Goal: Find specific page/section: Find specific page/section

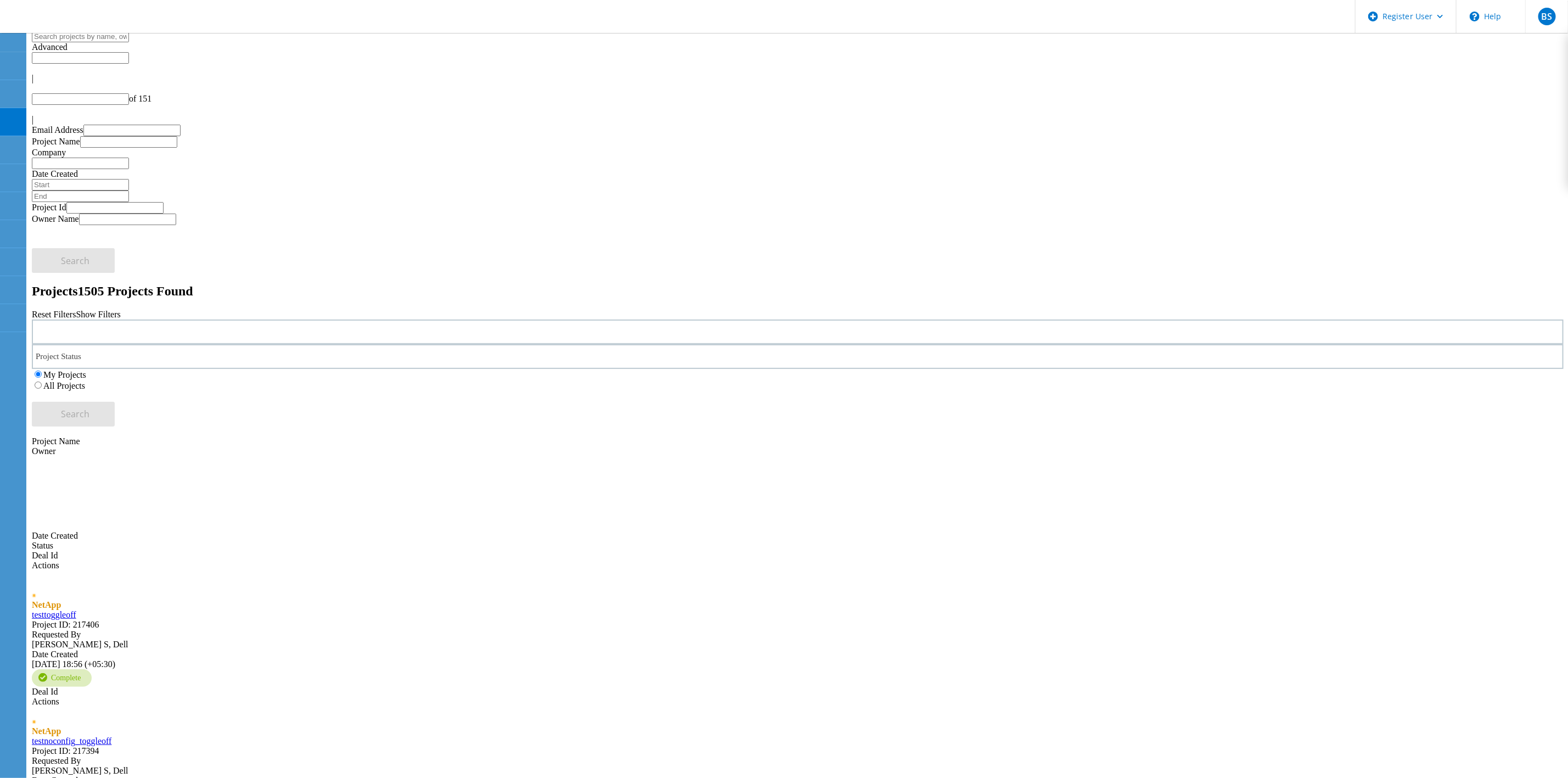
type input "1"
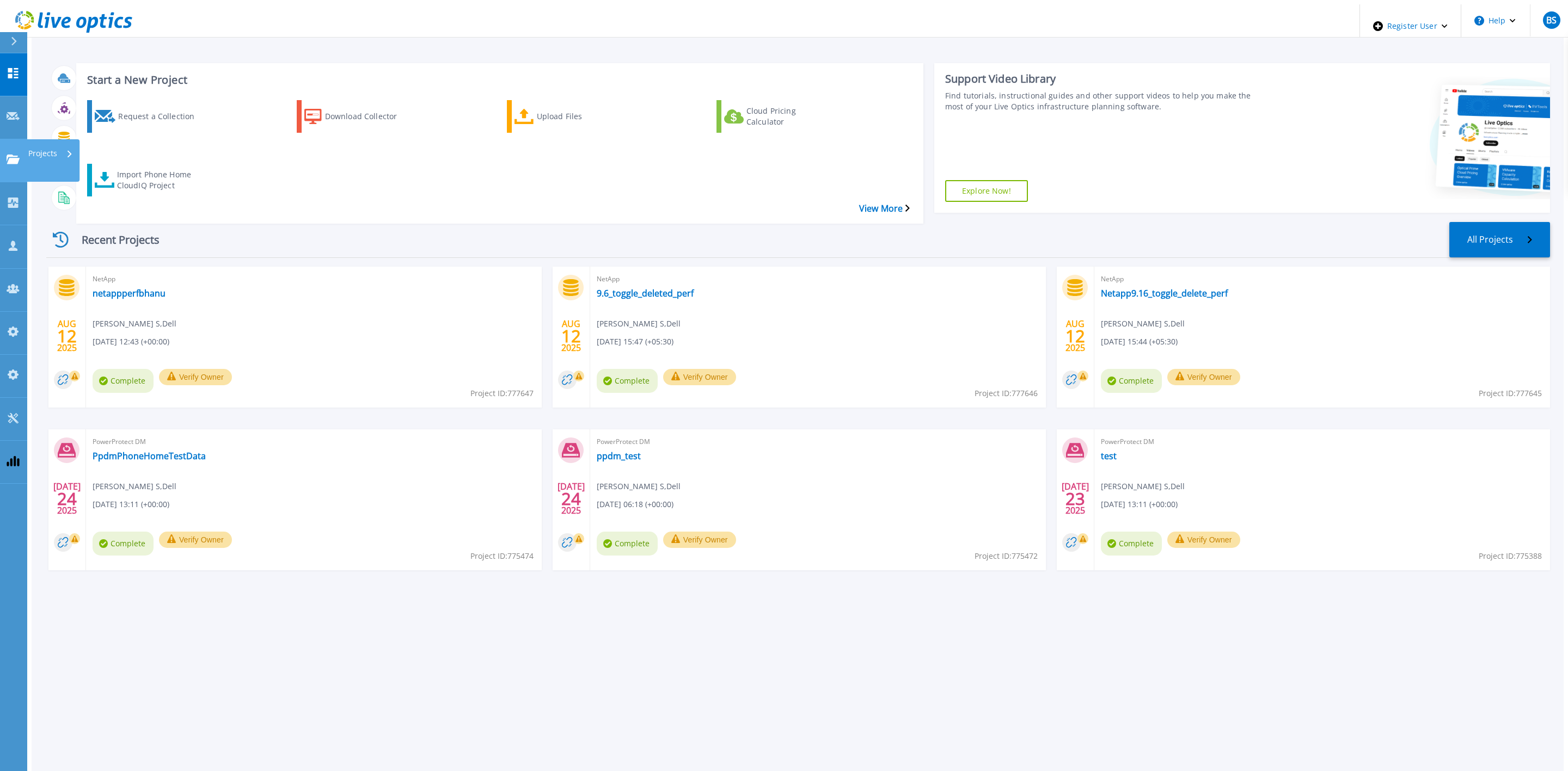
click at [12, 154] on icon at bounding box center [13, 159] width 13 height 9
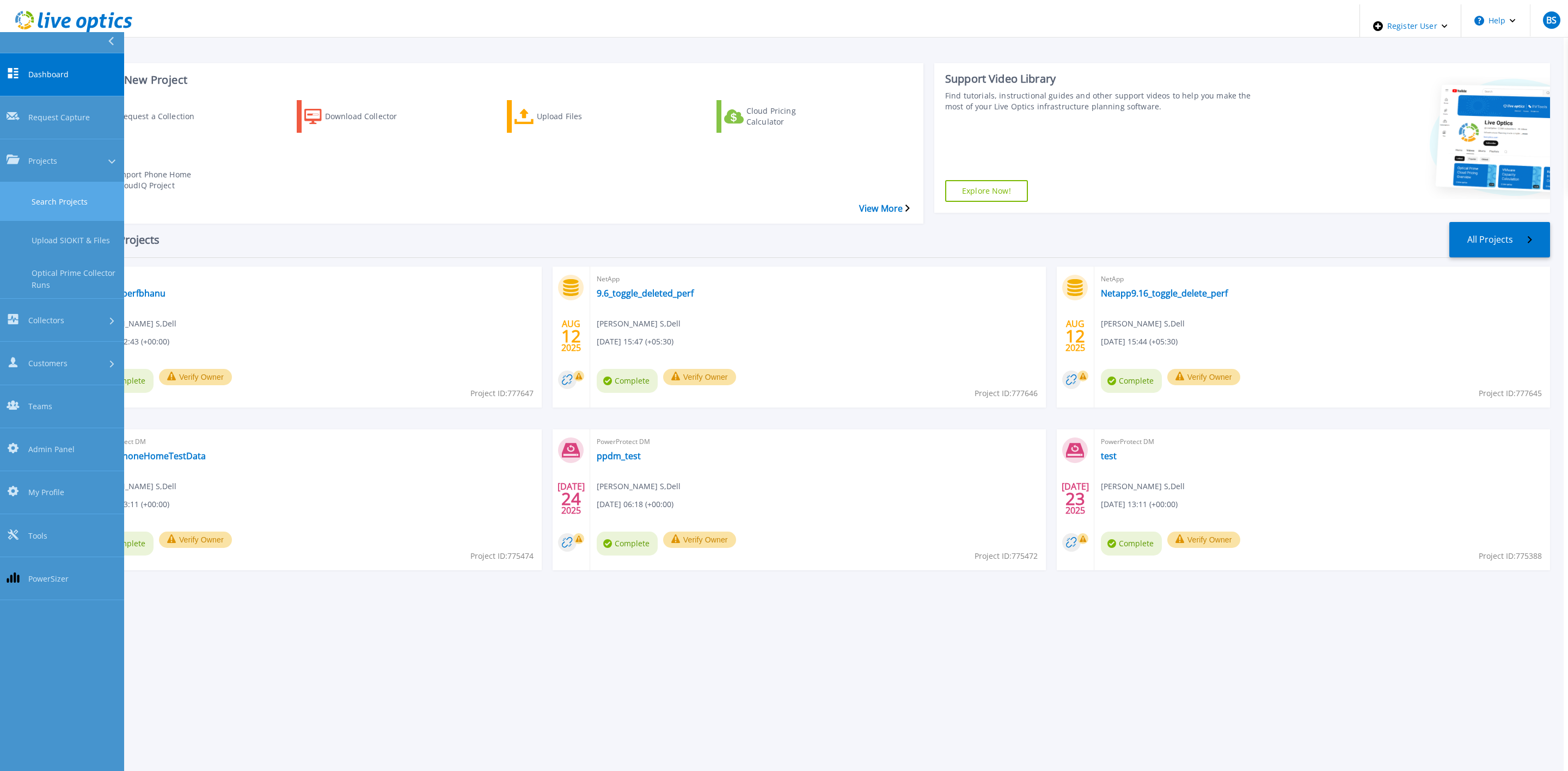
click at [23, 182] on link "Search Projects" at bounding box center [62, 201] width 124 height 38
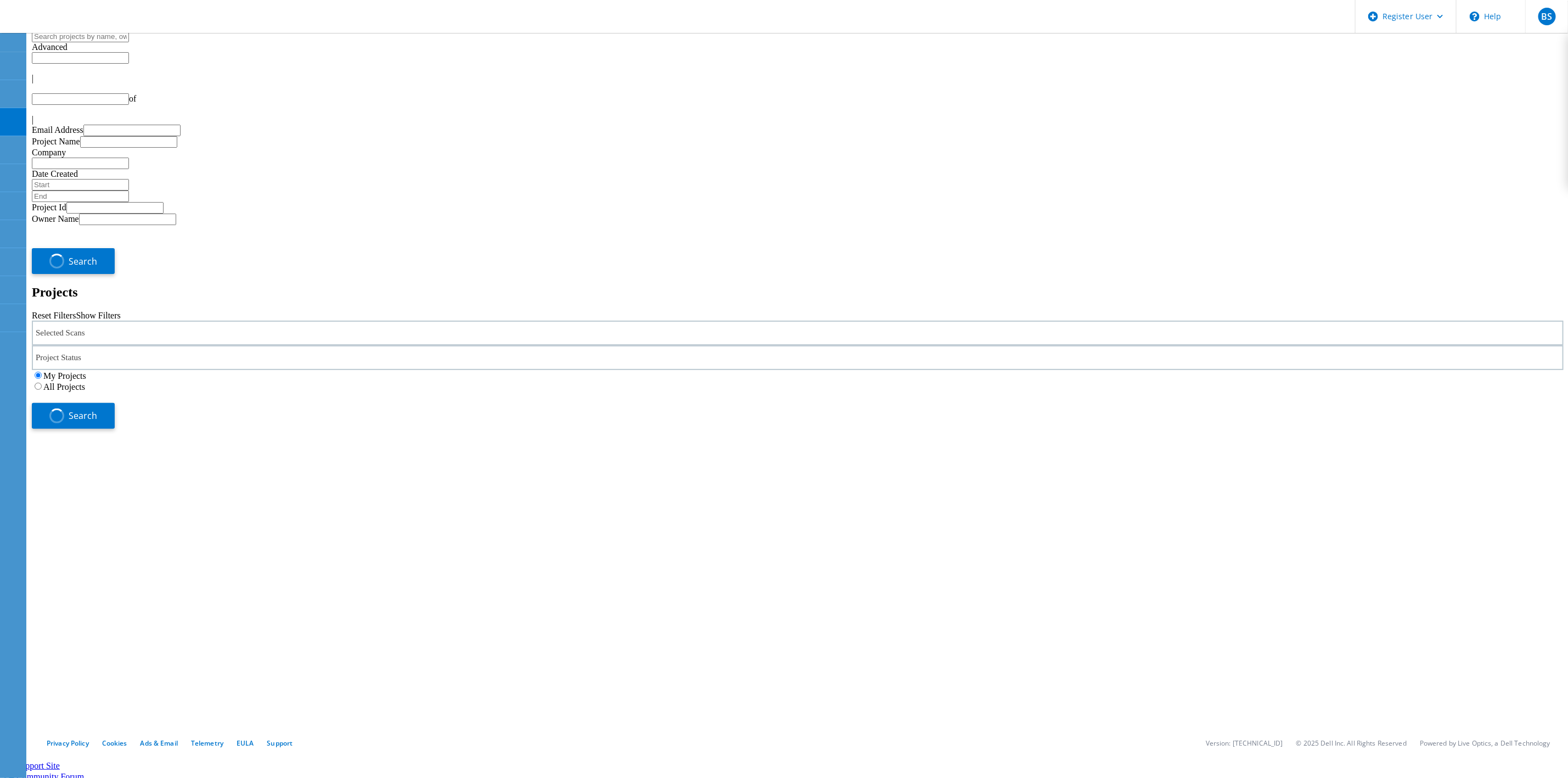
type input "1"
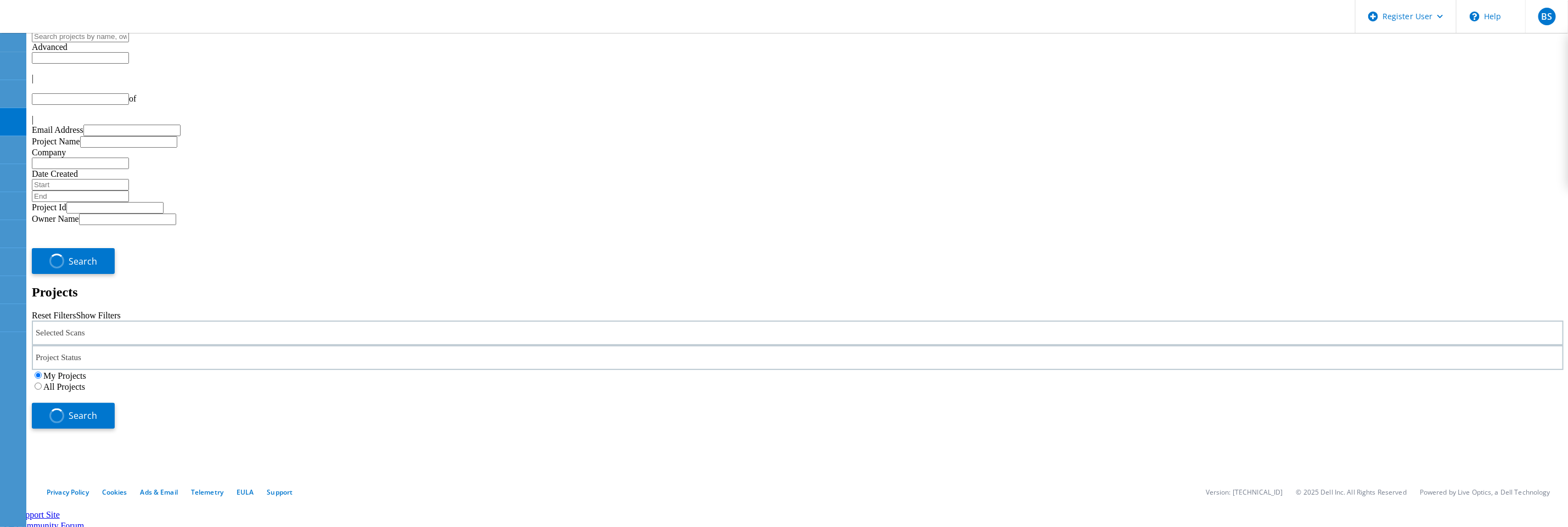
type input "1"
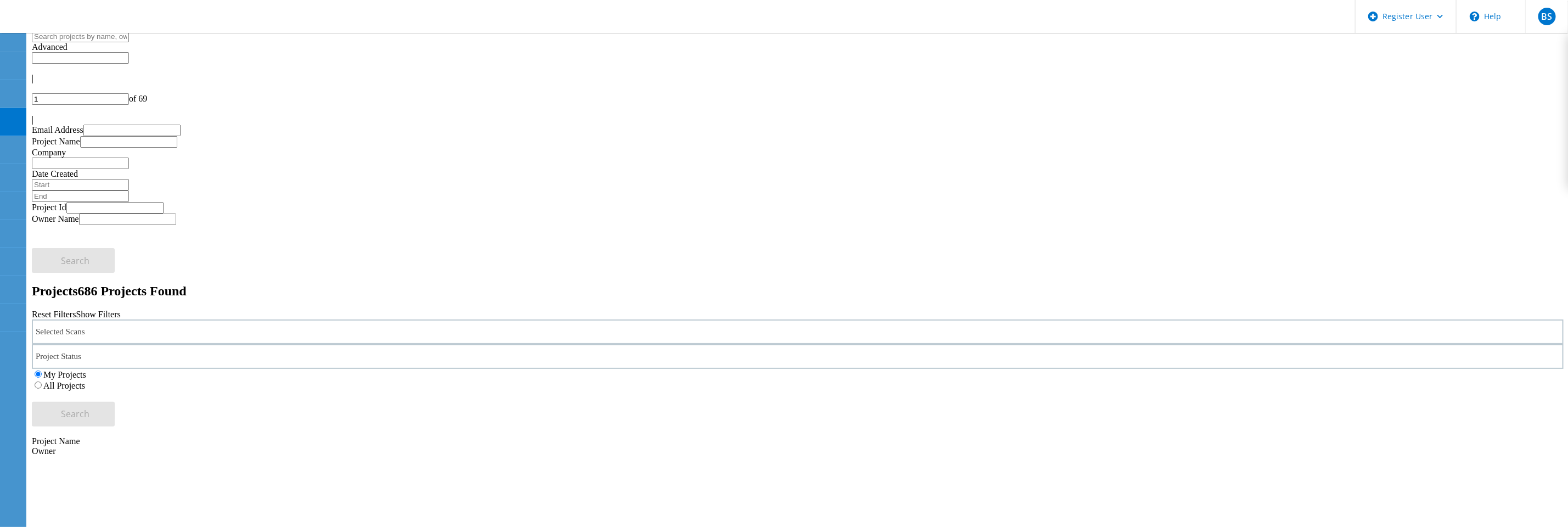
click at [85, 381] on label "All Projects" at bounding box center [64, 386] width 41 height 9
click at [41, 382] on input "All Projects" at bounding box center [38, 386] width 7 height 7
click at [445, 320] on div "Selected Scans" at bounding box center [797, 332] width 1531 height 24
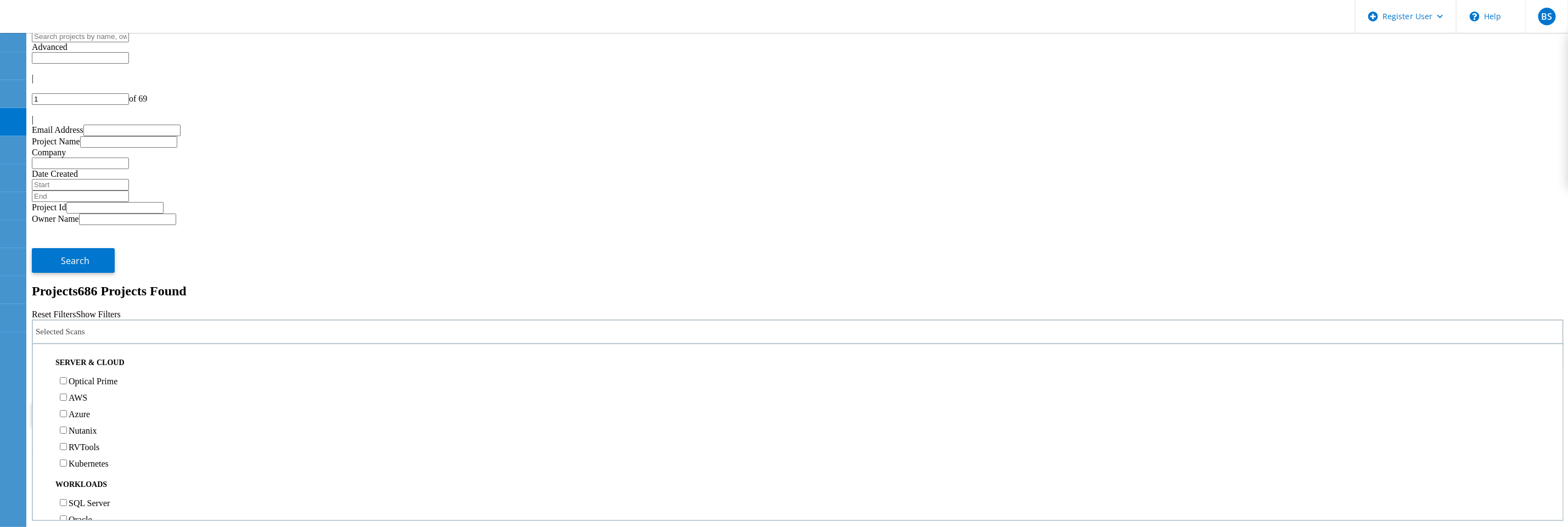
scroll to position [330, 0]
click at [96, 357] on label "NetApp" at bounding box center [82, 361] width 28 height 9
click at [67, 358] on input "NetApp" at bounding box center [63, 361] width 7 height 7
click at [114, 402] on button "Search" at bounding box center [73, 413] width 83 height 24
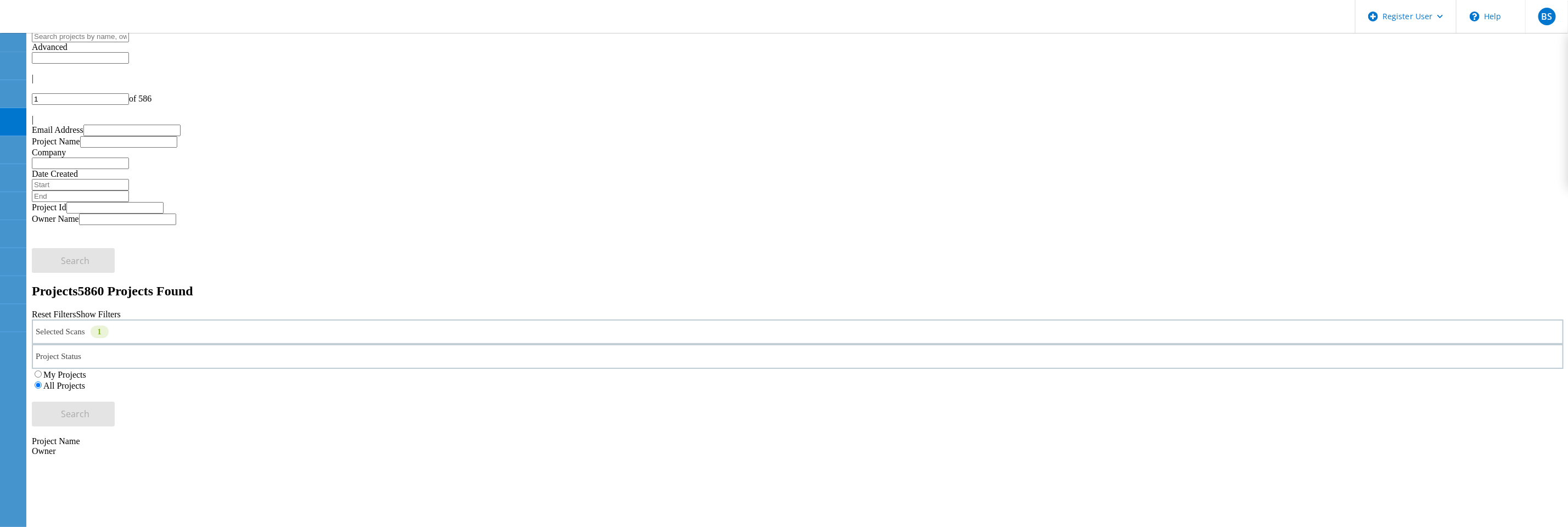
type input "1"
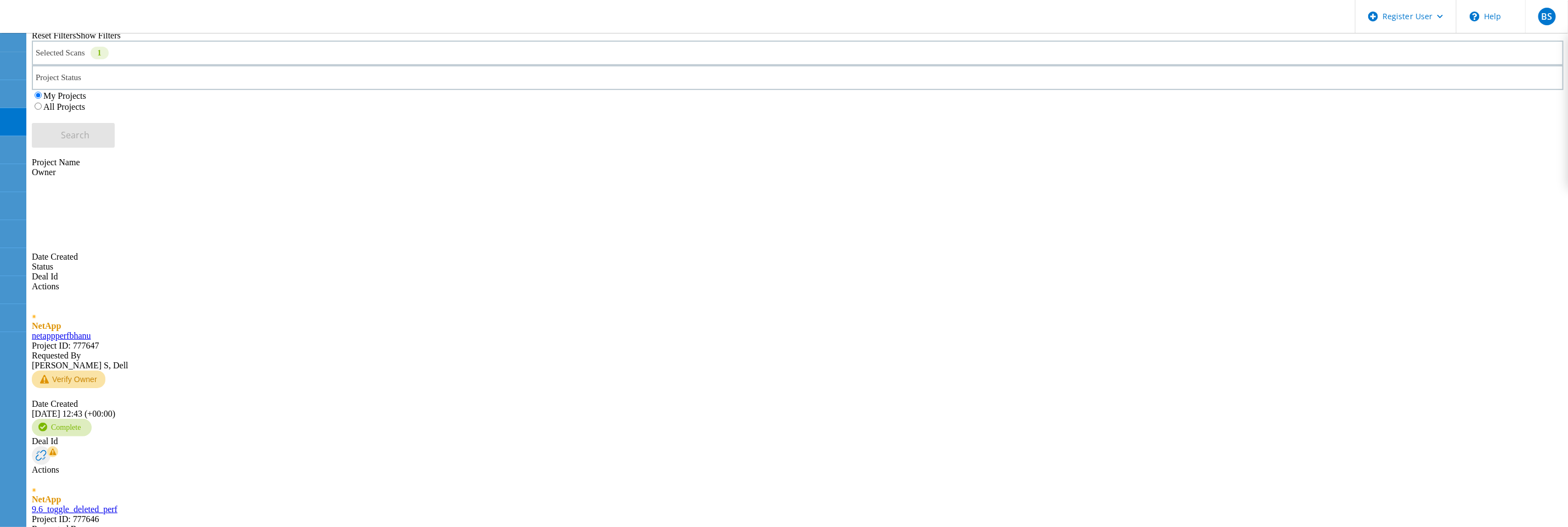
scroll to position [374, 0]
